Goal: Task Accomplishment & Management: Manage account settings

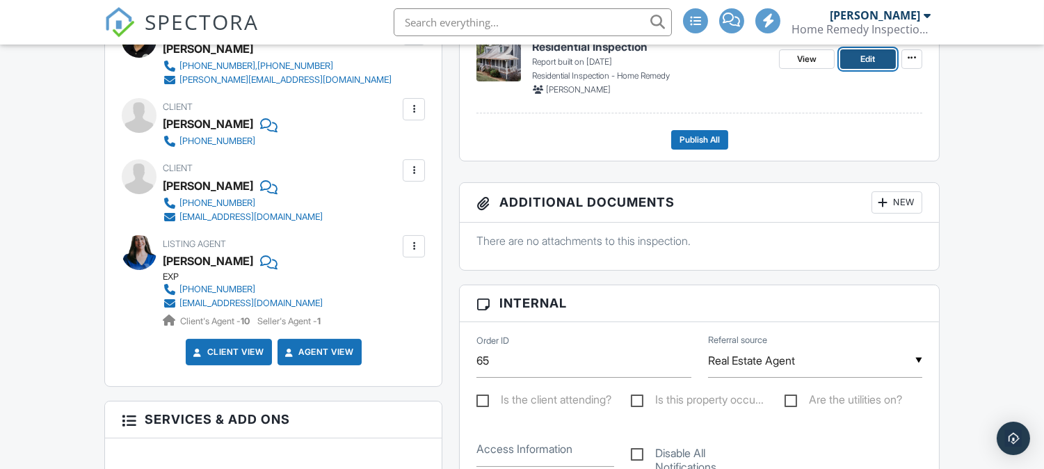
click at [864, 58] on span "Edit" at bounding box center [868, 59] width 15 height 14
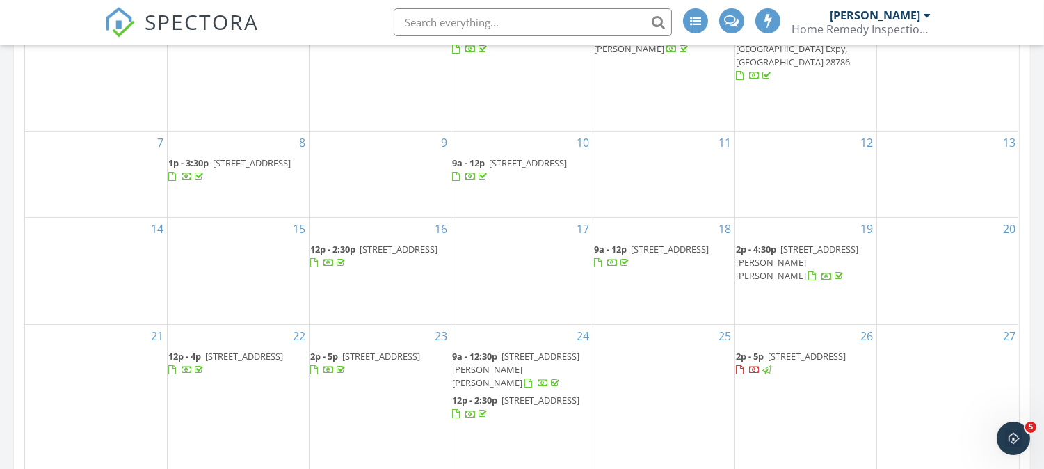
scroll to position [794, 0]
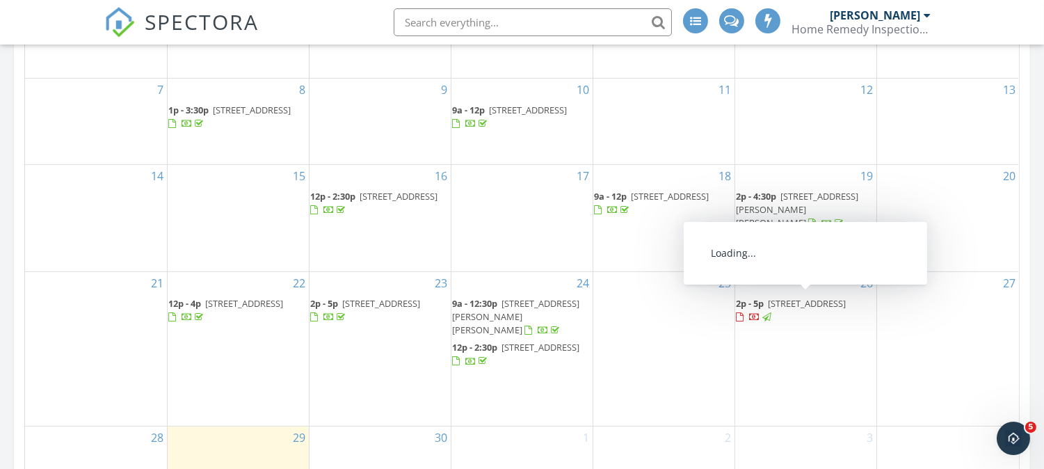
click at [769, 308] on span "127 Forest Lake Dr, Asheville 28803" at bounding box center [808, 303] width 78 height 13
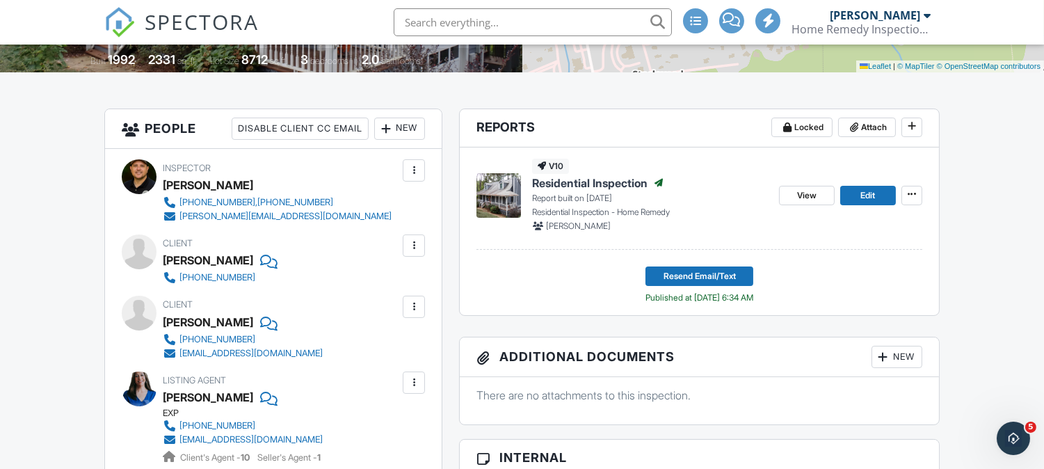
scroll to position [329, 0]
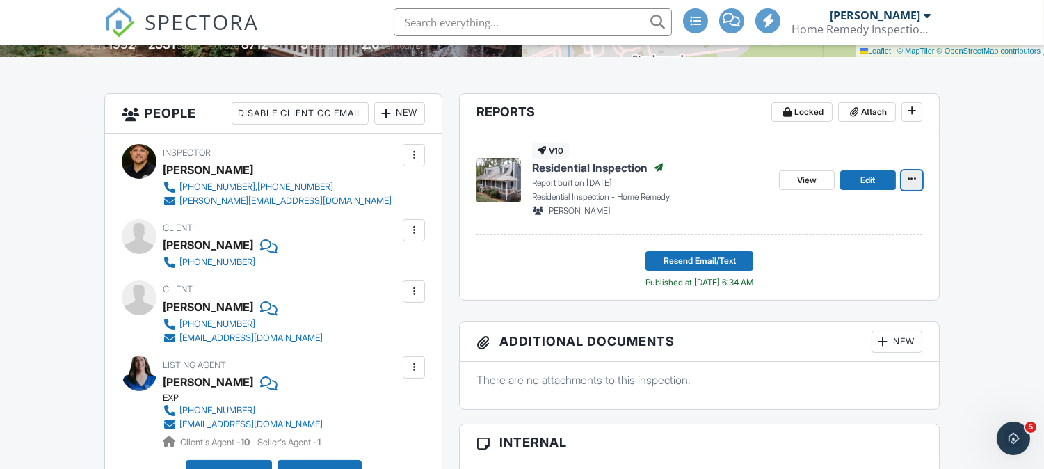
click at [914, 183] on icon at bounding box center [912, 179] width 8 height 10
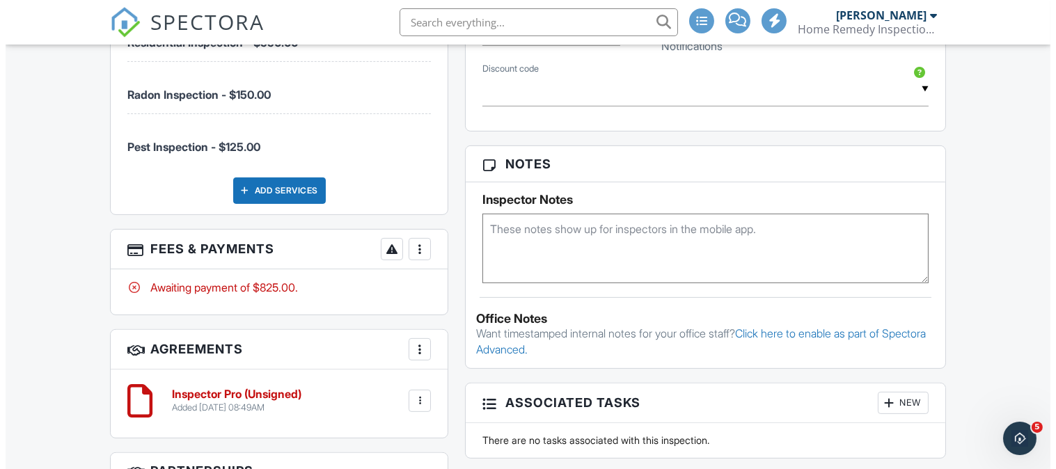
scroll to position [402, 0]
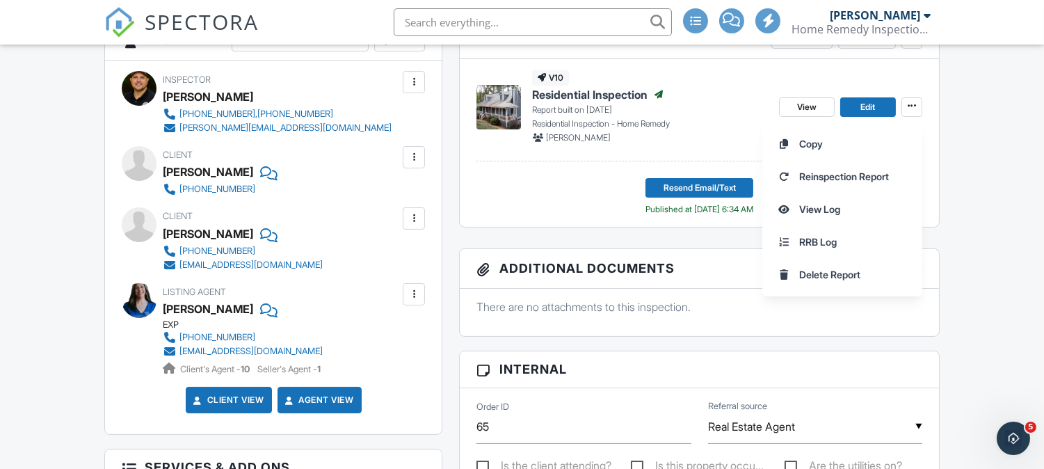
click at [415, 219] on div at bounding box center [414, 219] width 14 height 14
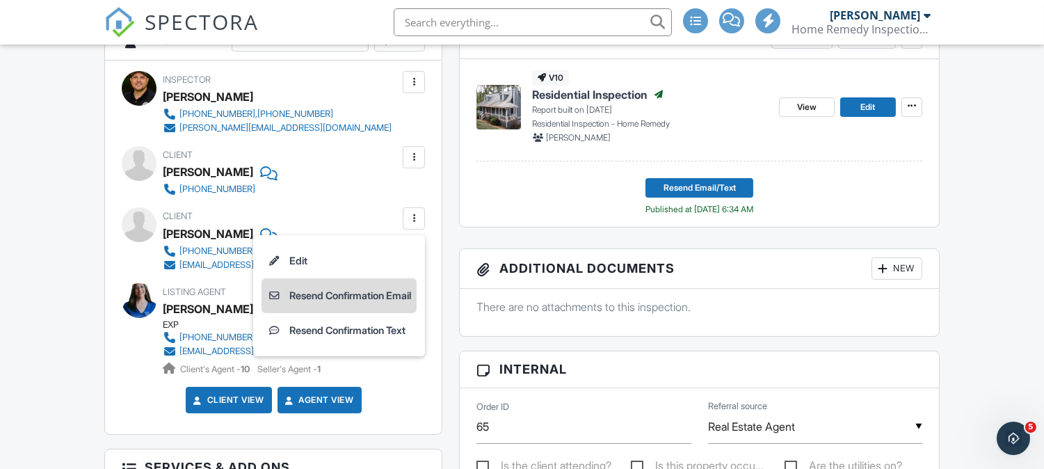
click at [328, 297] on li "Resend Confirmation Email" at bounding box center [339, 295] width 155 height 35
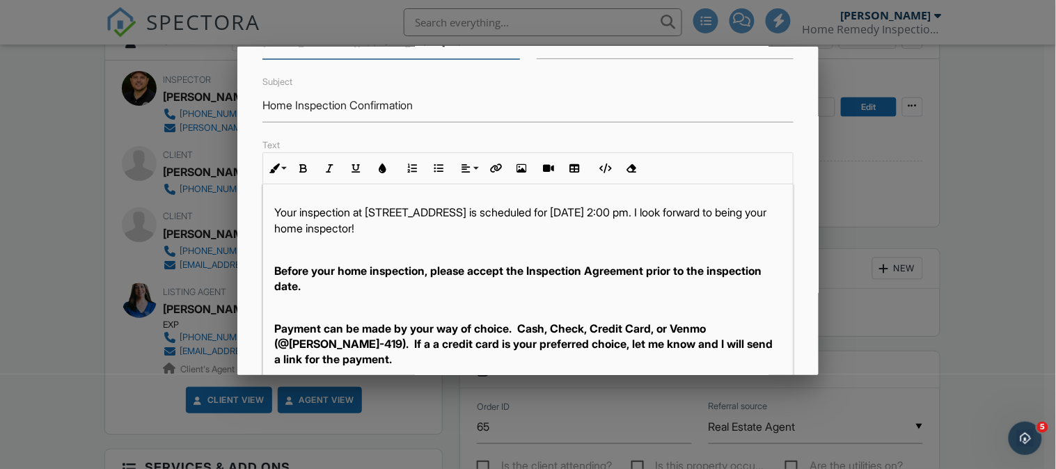
scroll to position [355, 0]
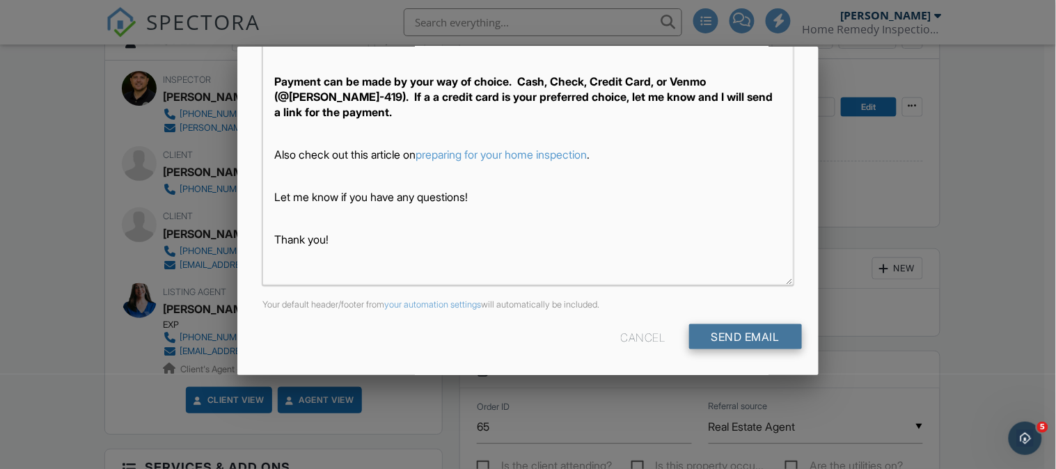
click at [715, 332] on input "Send Email" at bounding box center [745, 336] width 113 height 25
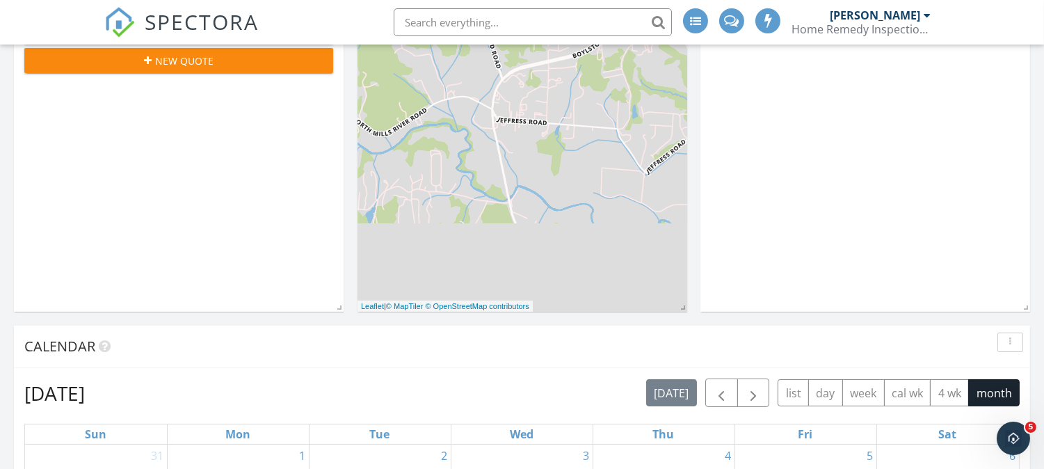
scroll to position [907, 0]
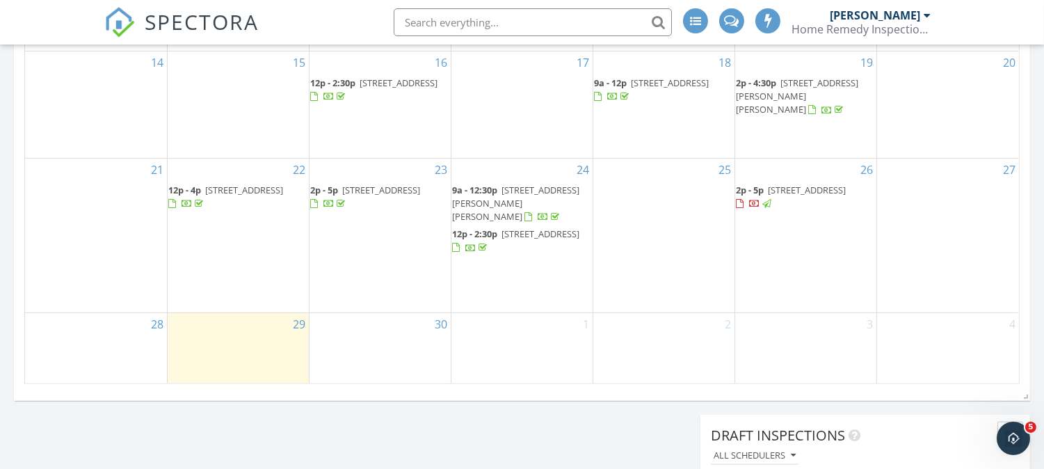
click at [576, 184] on span "107 John Hudson Rd, Bostic 28018" at bounding box center [516, 203] width 127 height 39
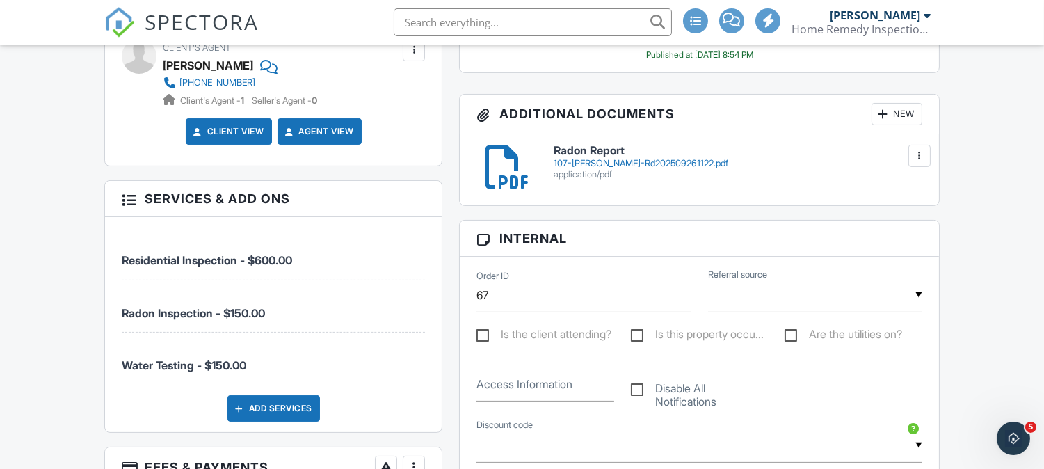
scroll to position [616, 0]
